Goal: Task Accomplishment & Management: Manage account settings

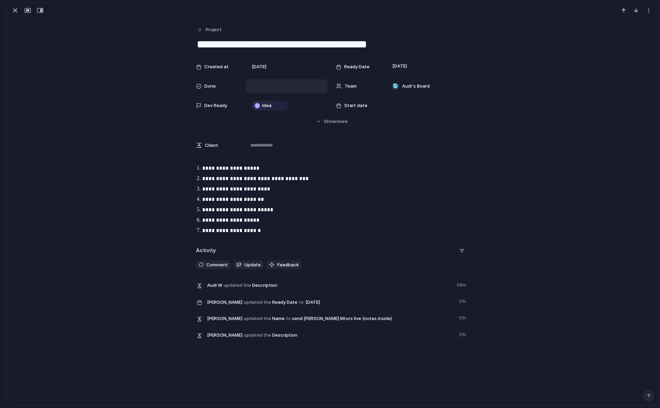
click at [294, 86] on div at bounding box center [286, 86] width 75 height 8
drag, startPoint x: 270, startPoint y: 132, endPoint x: 266, endPoint y: 124, distance: 9.0
click at [266, 124] on div "Done" at bounding box center [259, 122] width 18 height 8
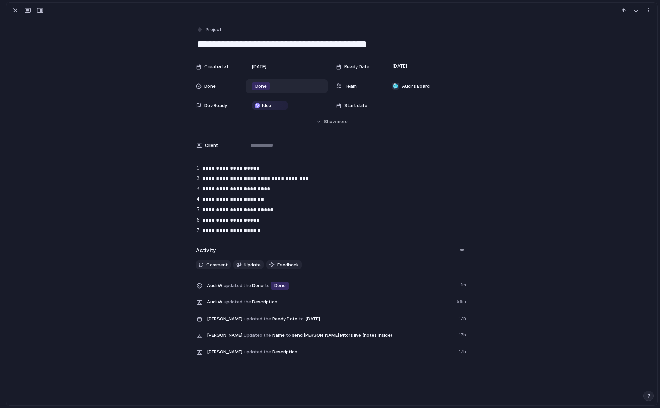
click at [13, 11] on div "button" at bounding box center [15, 10] width 8 height 8
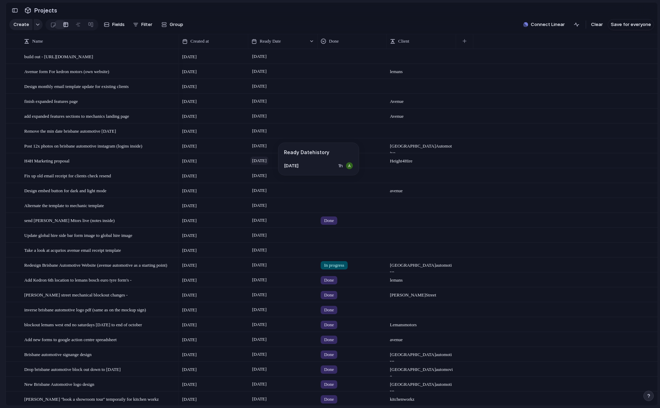
click at [265, 165] on span "[DATE]" at bounding box center [259, 160] width 18 height 8
click at [12, 7] on button "button" at bounding box center [14, 10] width 11 height 11
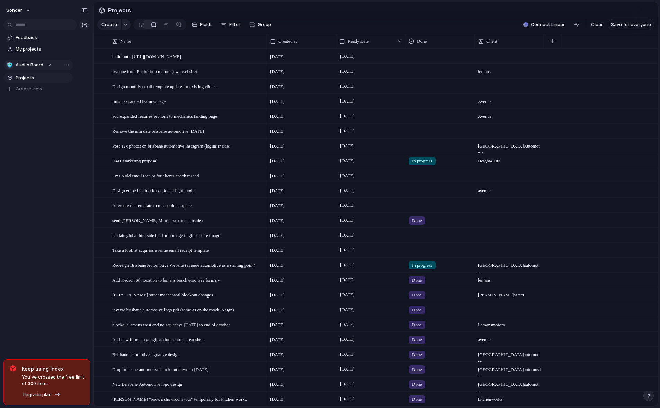
click at [33, 64] on span "Audi's Board" at bounding box center [30, 65] width 28 height 7
click at [40, 138] on li "💅 [PERSON_NAME]" at bounding box center [47, 140] width 78 height 12
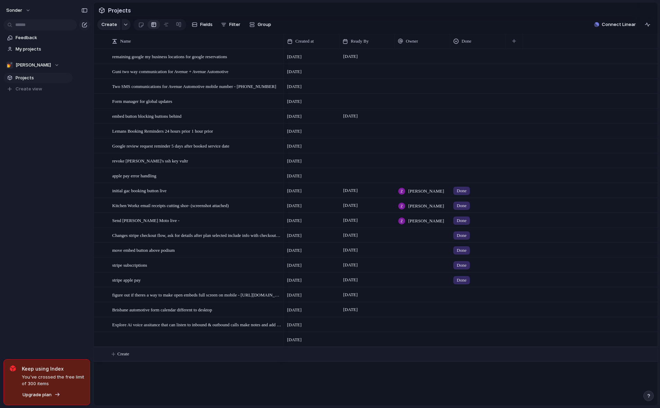
click at [147, 357] on button "Create" at bounding box center [384, 354] width 567 height 14
click at [189, 344] on div at bounding box center [196, 339] width 169 height 14
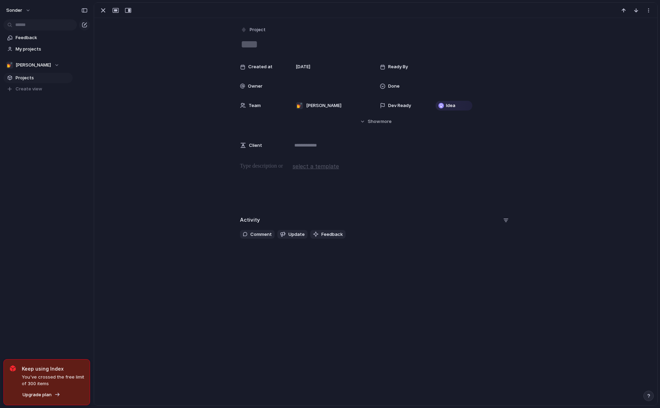
click at [268, 43] on textarea at bounding box center [375, 44] width 271 height 15
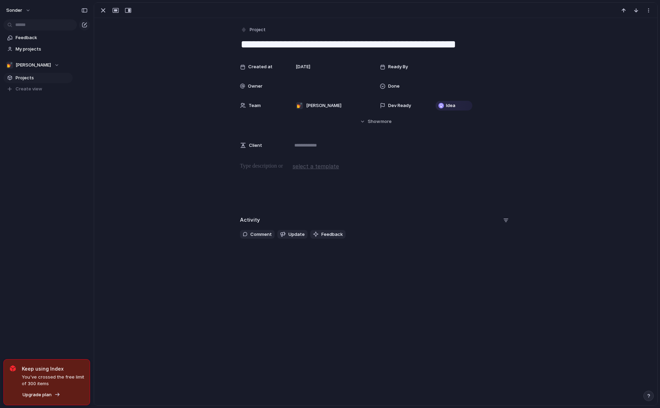
drag, startPoint x: 244, startPoint y: 43, endPoint x: 449, endPoint y: 43, distance: 205.5
click at [449, 43] on textarea "**********" at bounding box center [375, 44] width 271 height 15
type textarea "**********"
click at [101, 10] on div "button" at bounding box center [103, 10] width 8 height 8
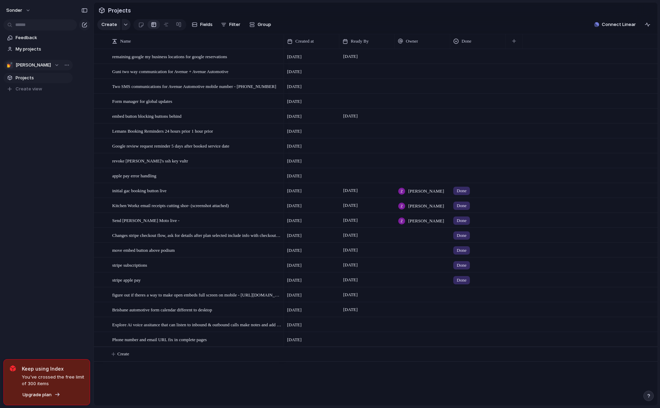
click at [34, 65] on div "💅 [PERSON_NAME]" at bounding box center [32, 65] width 53 height 7
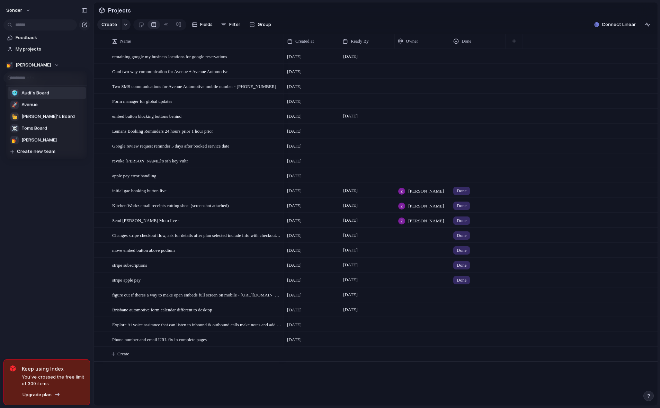
click at [37, 91] on span "Audi's Board" at bounding box center [35, 93] width 28 height 7
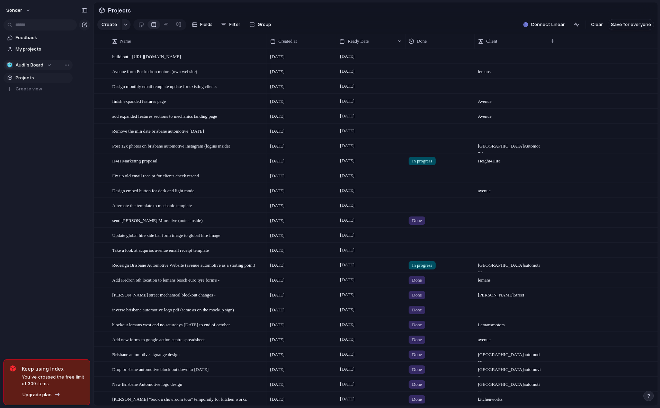
click at [32, 60] on button "🥶 Audi's Board" at bounding box center [37, 65] width 69 height 10
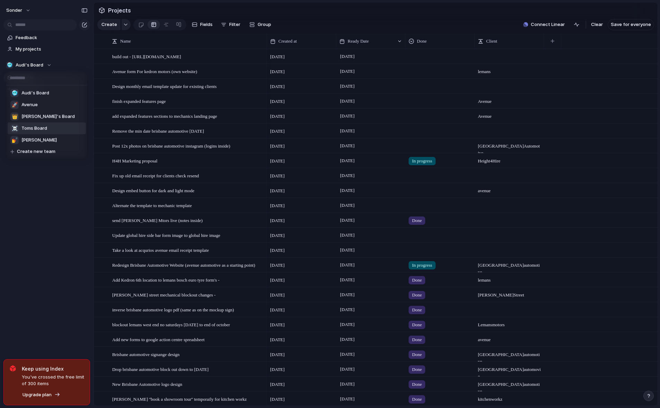
click at [40, 126] on span "Toms Board" at bounding box center [34, 128] width 26 height 7
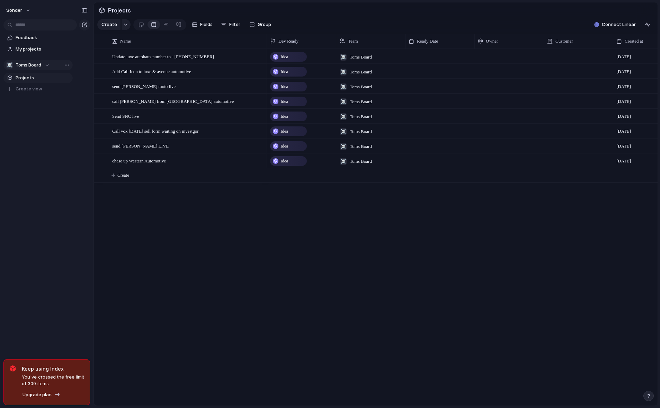
click at [35, 67] on span "Toms Board" at bounding box center [29, 65] width 26 height 7
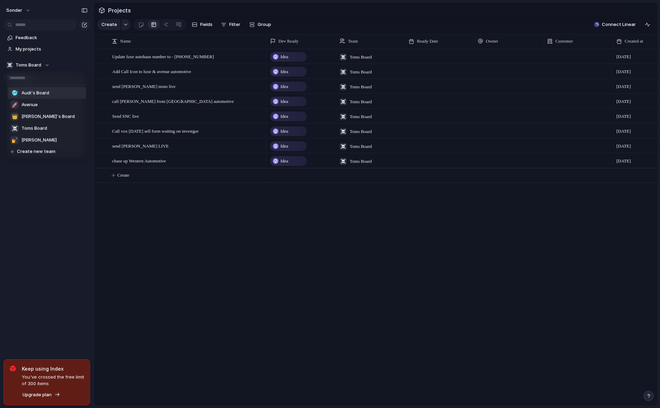
click at [31, 89] on div "🥶 Audi's Board" at bounding box center [29, 93] width 39 height 8
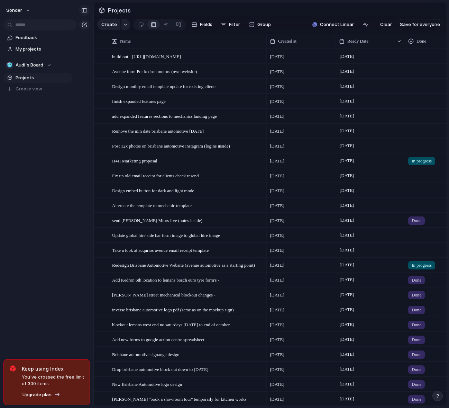
click at [81, 8] on div "button" at bounding box center [84, 10] width 6 height 5
